Goal: Information Seeking & Learning: Learn about a topic

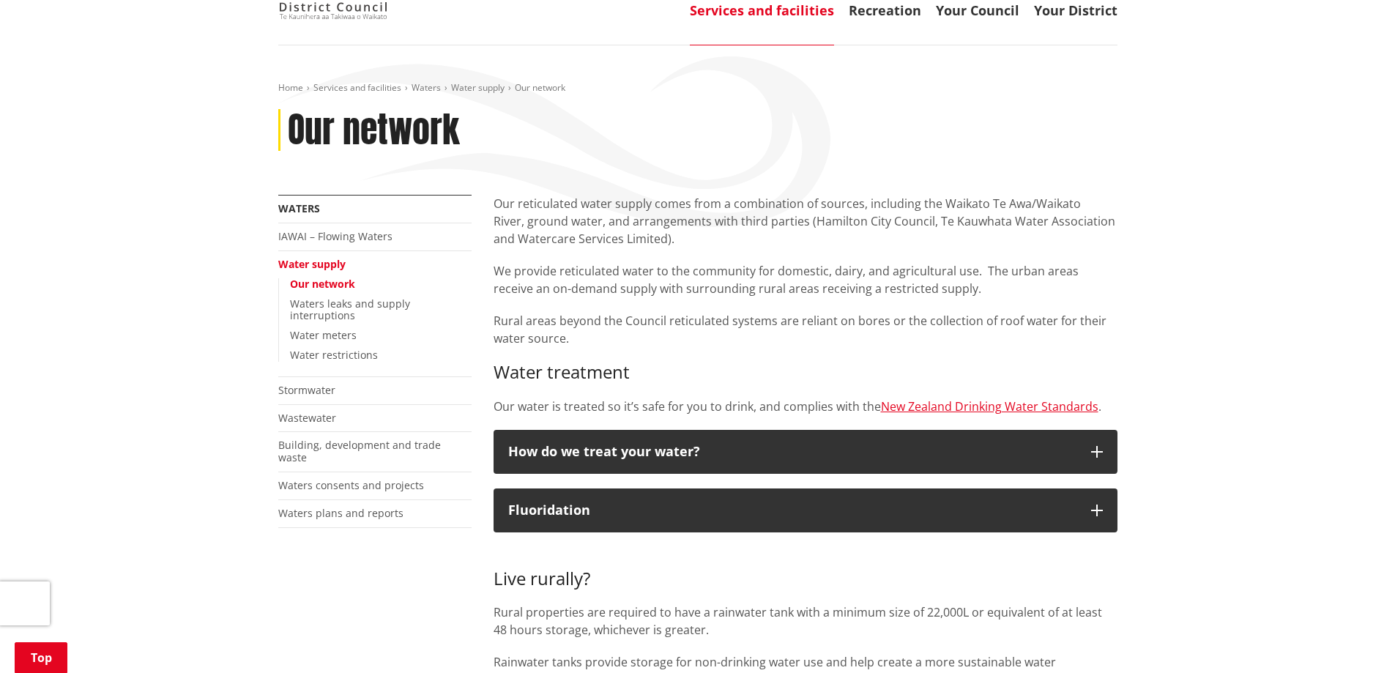
scroll to position [165, 0]
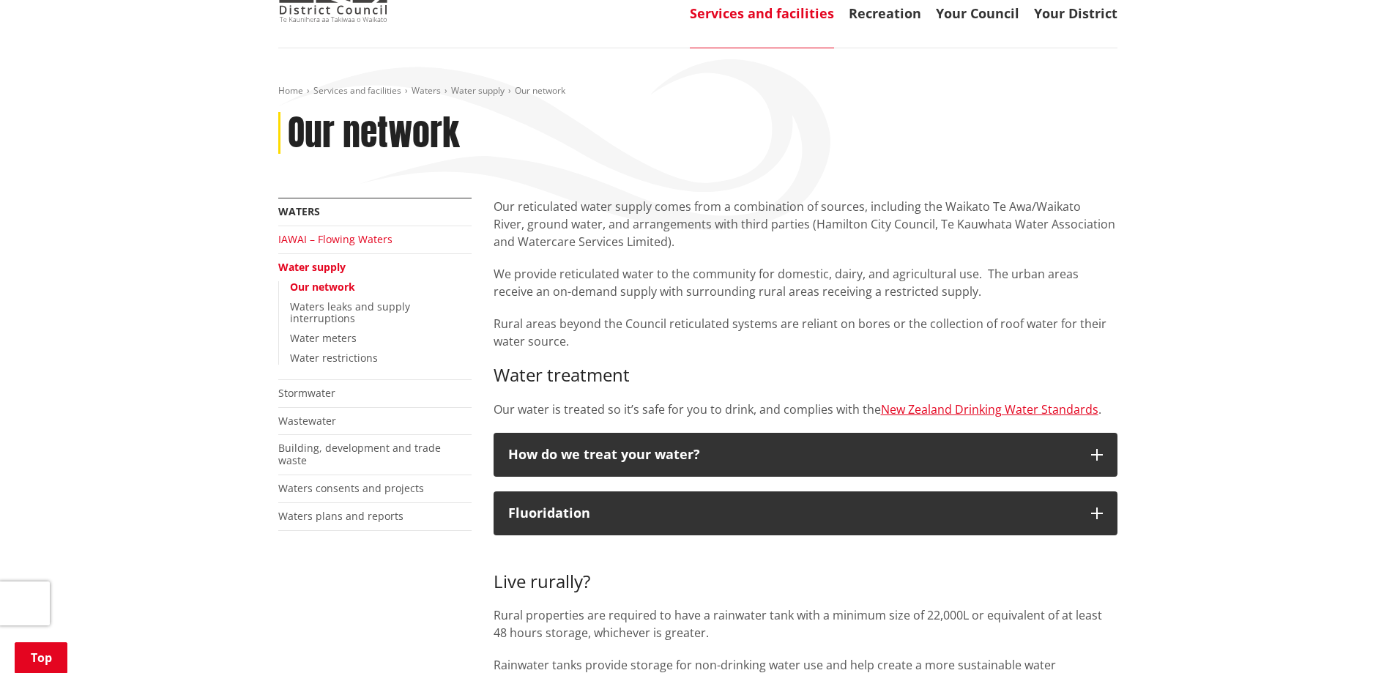
click at [345, 232] on link "IAWAI – Flowing Waters" at bounding box center [335, 239] width 114 height 14
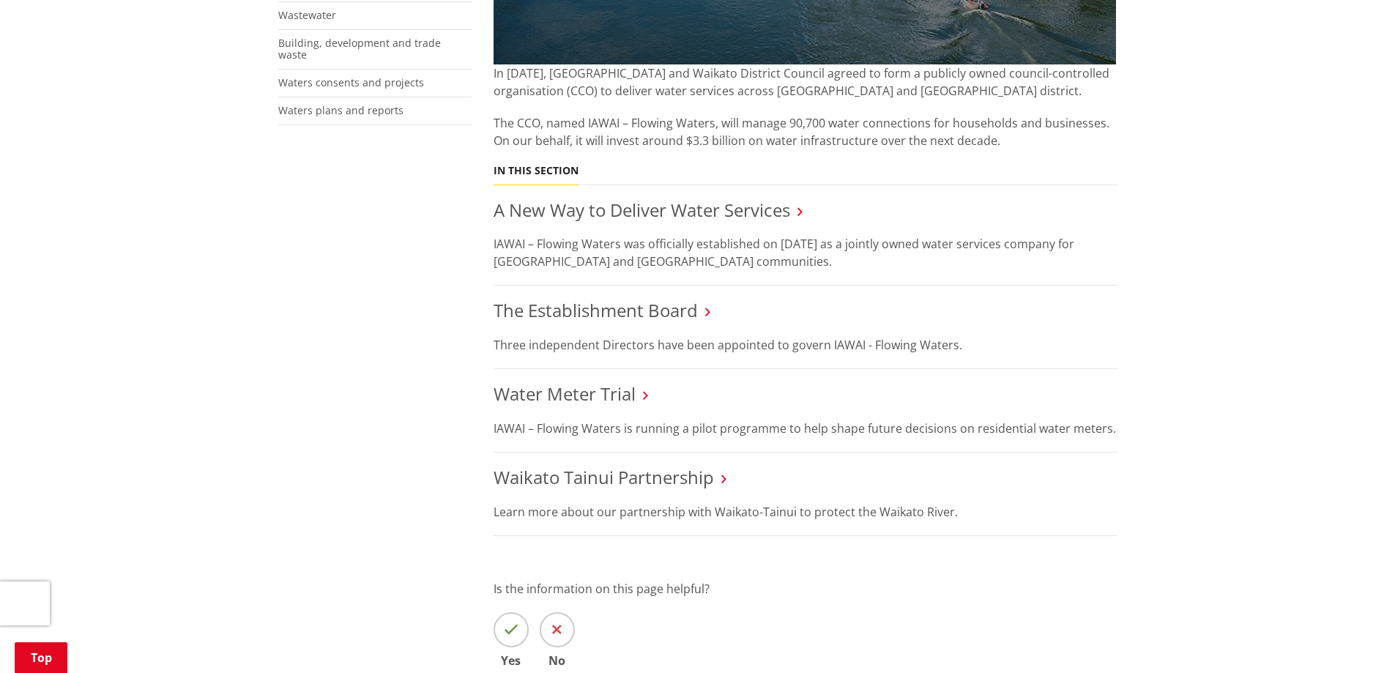
scroll to position [553, 0]
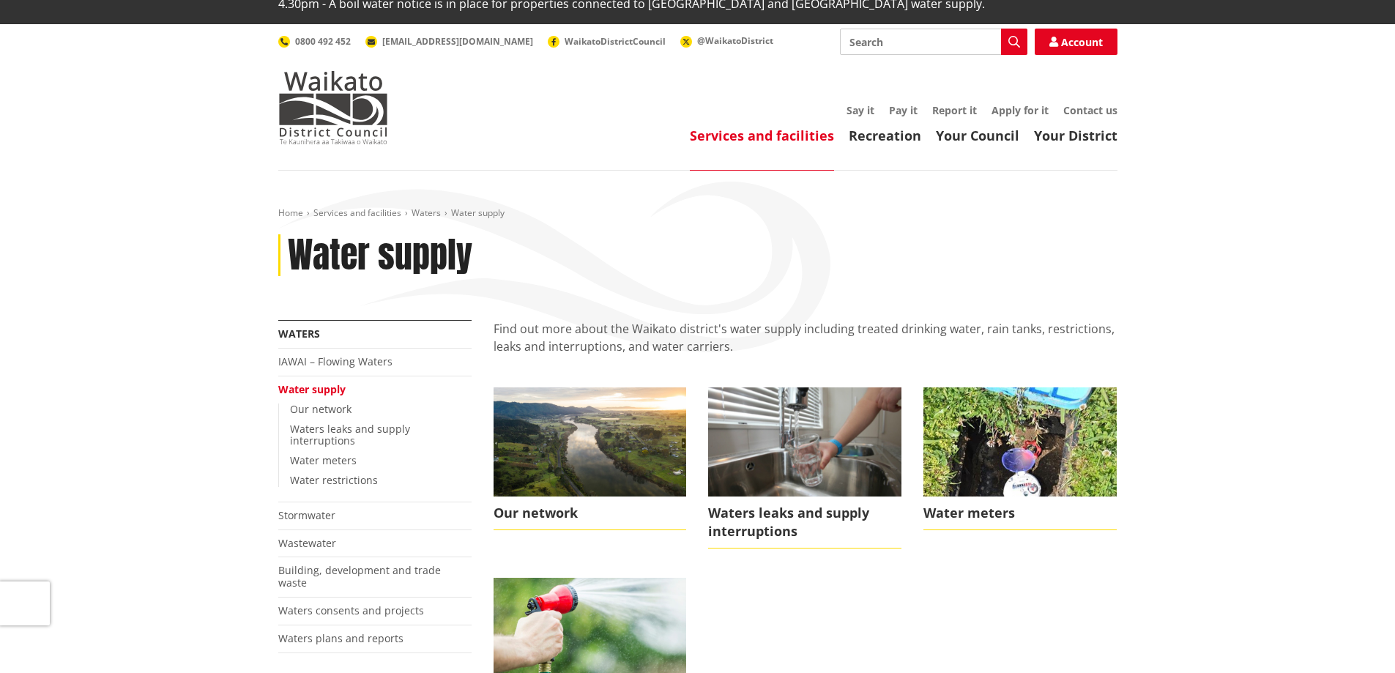
scroll to position [46, 0]
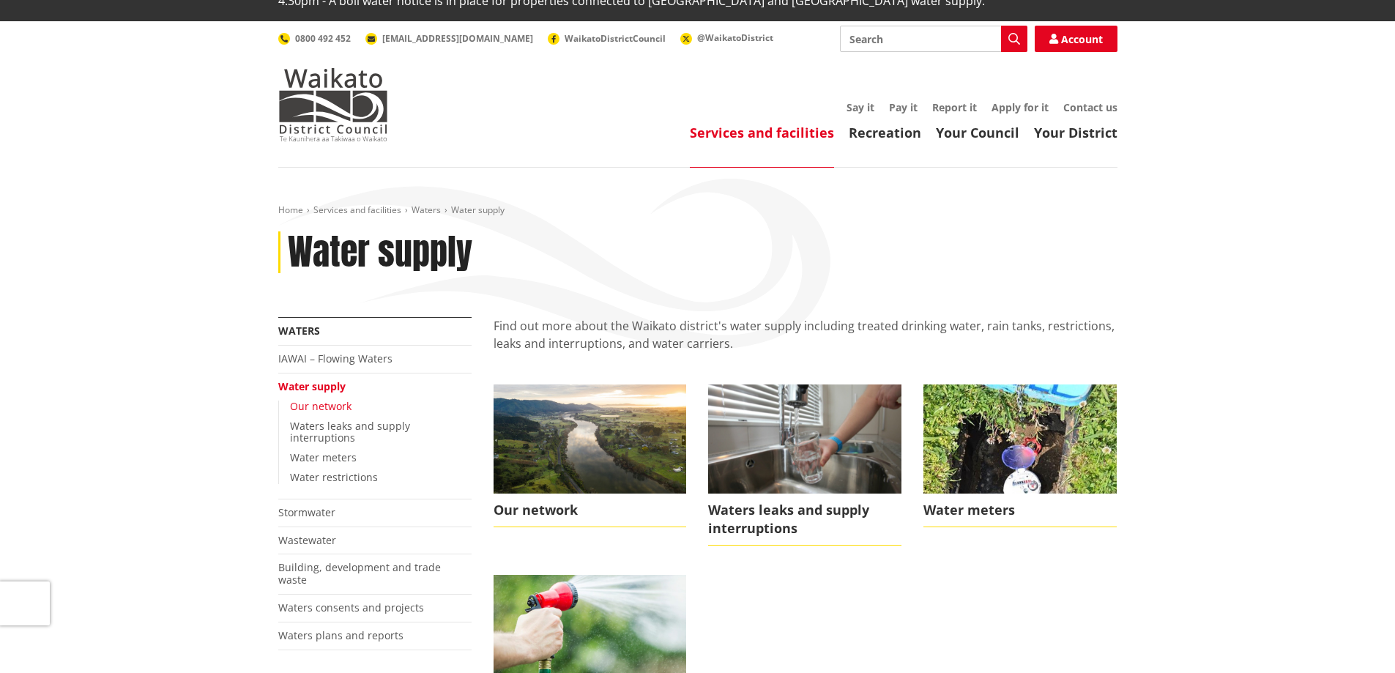
click at [335, 399] on link "Our network" at bounding box center [321, 406] width 62 height 14
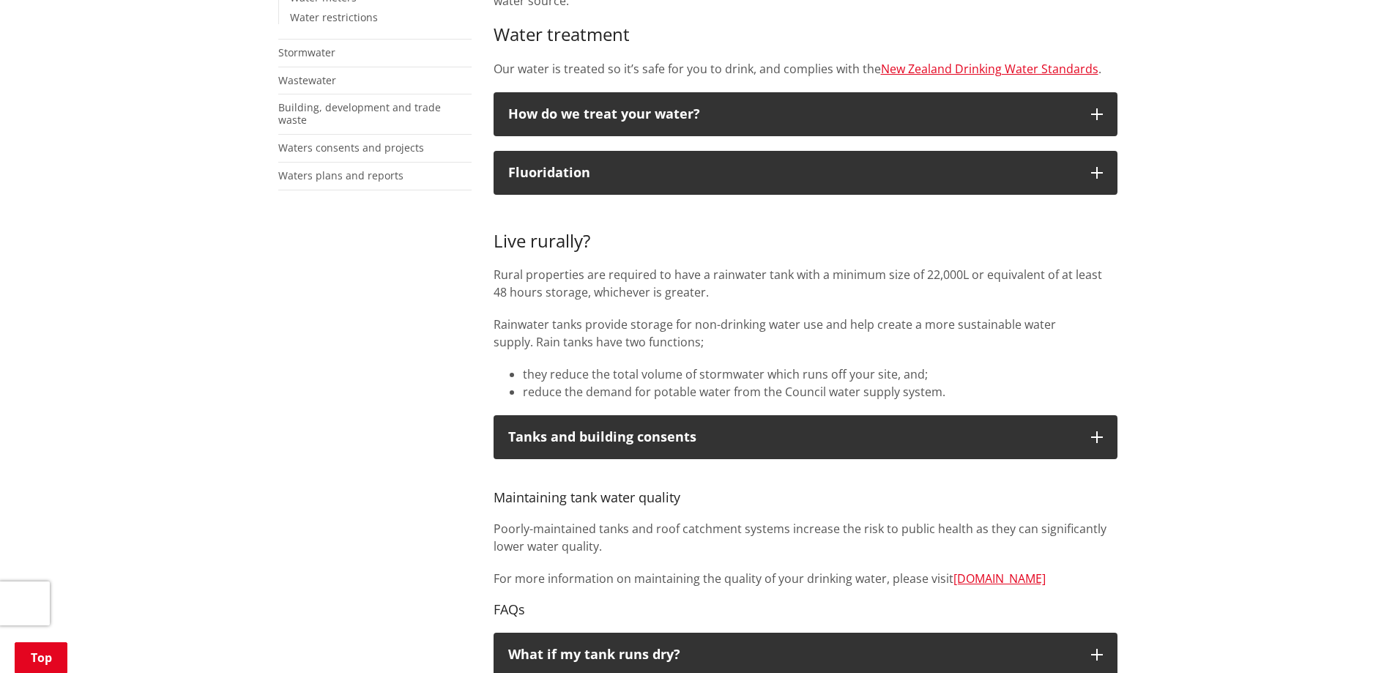
scroll to position [543, 0]
